Goal: Transaction & Acquisition: Purchase product/service

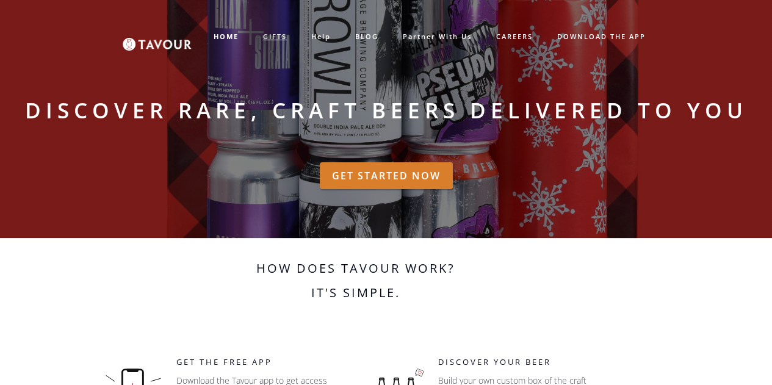
click at [277, 36] on link "GIFTS" at bounding box center [275, 37] width 48 height 20
click at [266, 37] on link "GIFTS" at bounding box center [275, 37] width 48 height 20
click at [277, 37] on link "GIFTS" at bounding box center [275, 37] width 48 height 20
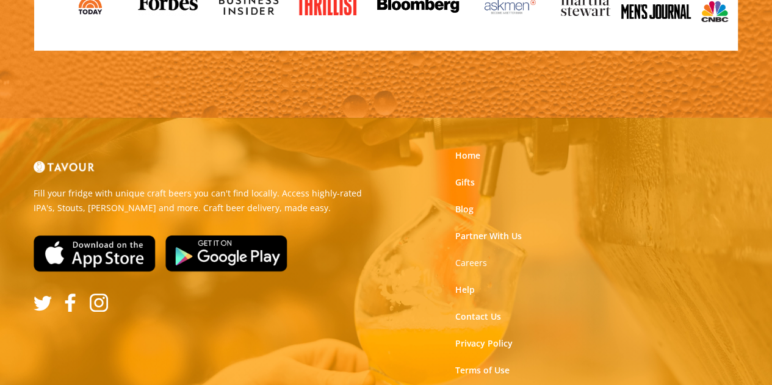
scroll to position [2489, 0]
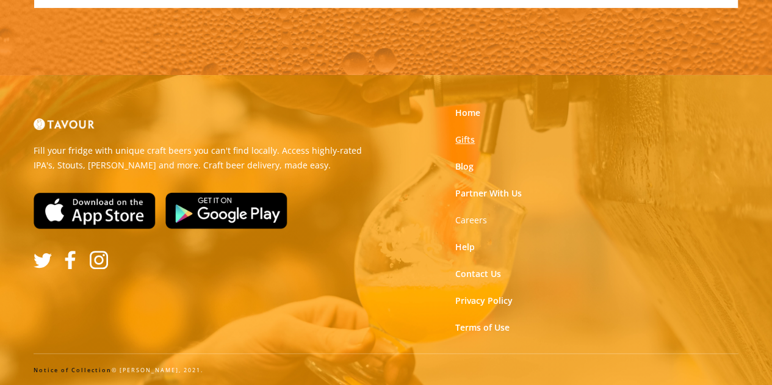
click at [458, 138] on link "Gifts" at bounding box center [465, 140] width 20 height 12
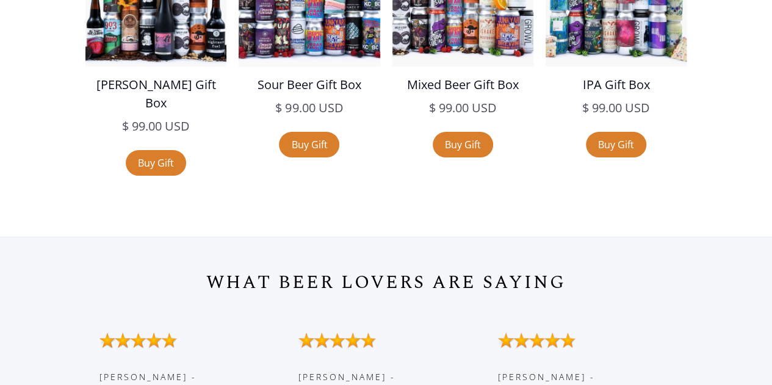
scroll to position [2407, 0]
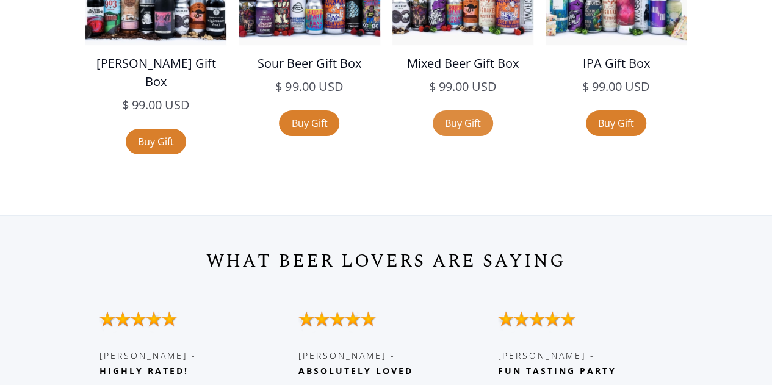
click at [469, 128] on link "Buy Gift" at bounding box center [463, 123] width 60 height 26
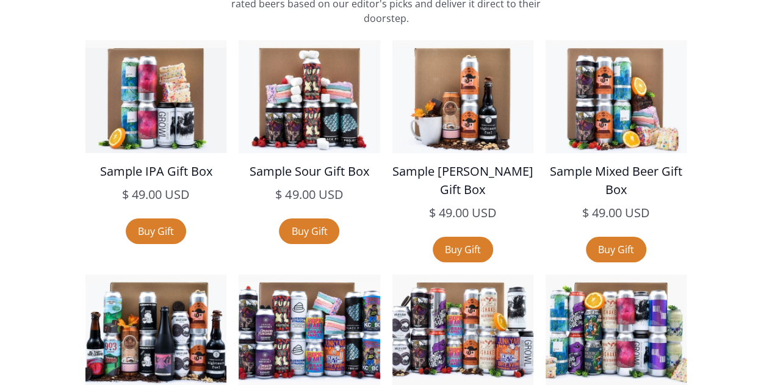
scroll to position [2063, 0]
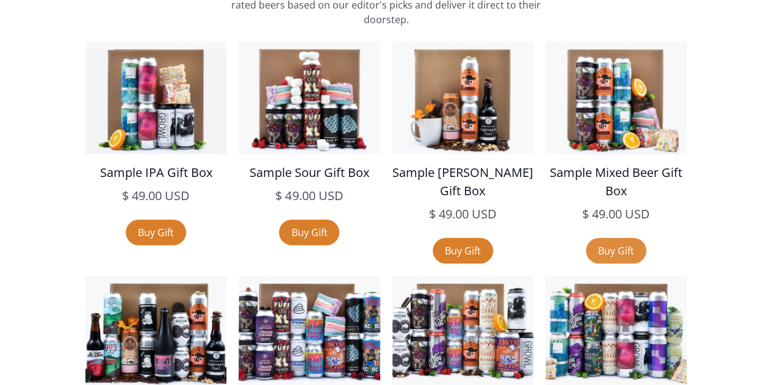
click at [609, 249] on link "Buy Gift" at bounding box center [616, 251] width 60 height 26
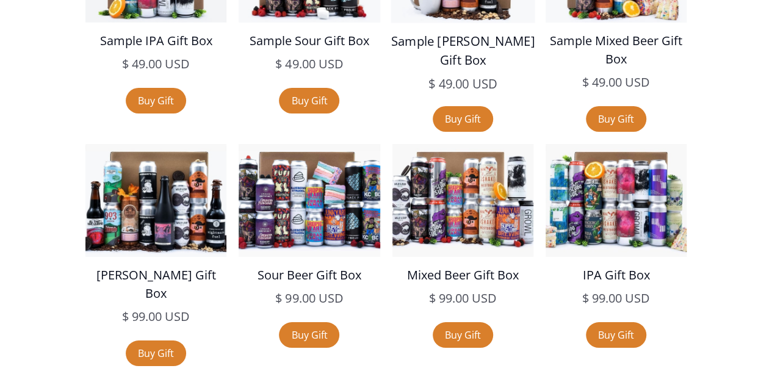
scroll to position [2196, 0]
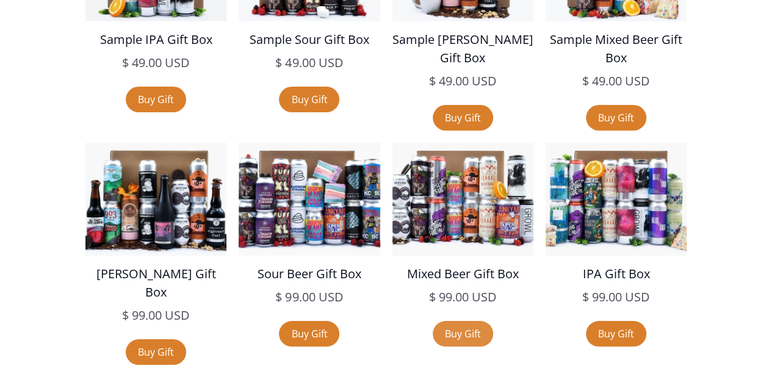
click at [468, 336] on link "Buy Gift" at bounding box center [463, 334] width 60 height 26
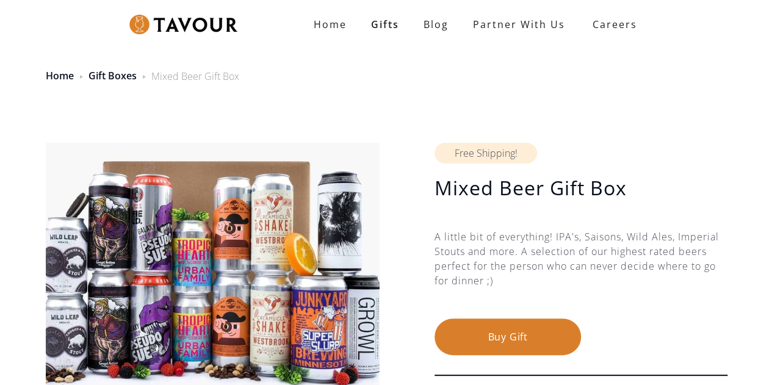
scroll to position [16, 0]
